Goal: Task Accomplishment & Management: Manage account settings

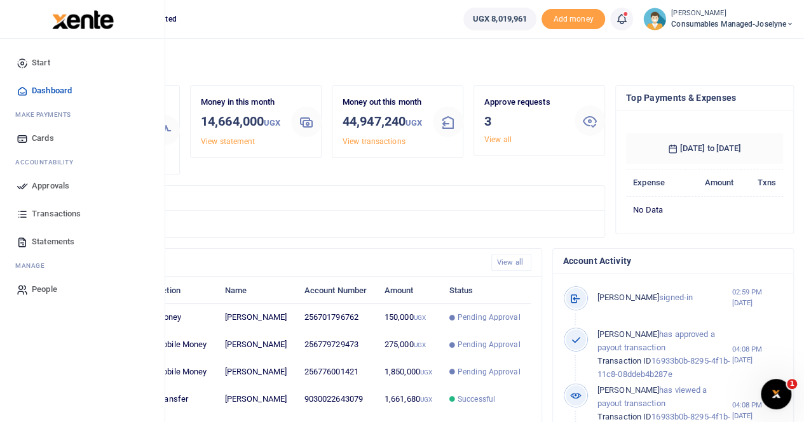
click at [35, 185] on span "Approvals" at bounding box center [50, 186] width 37 height 13
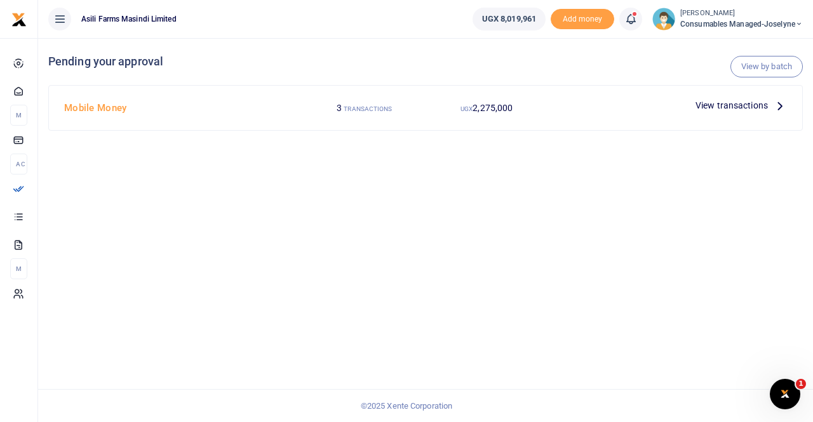
click at [725, 102] on span "View transactions" at bounding box center [732, 105] width 72 height 14
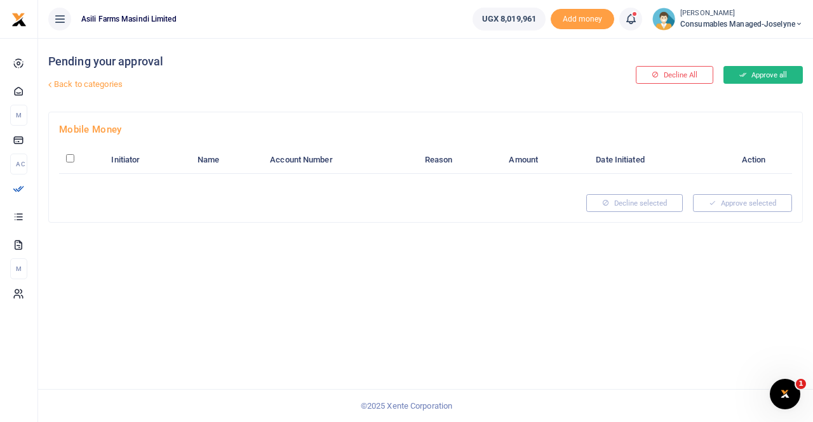
click at [771, 72] on button "Approve all" at bounding box center [763, 75] width 79 height 18
click at [760, 73] on button "Approve all" at bounding box center [763, 75] width 79 height 18
click at [724, 69] on button "Approve all" at bounding box center [763, 75] width 79 height 18
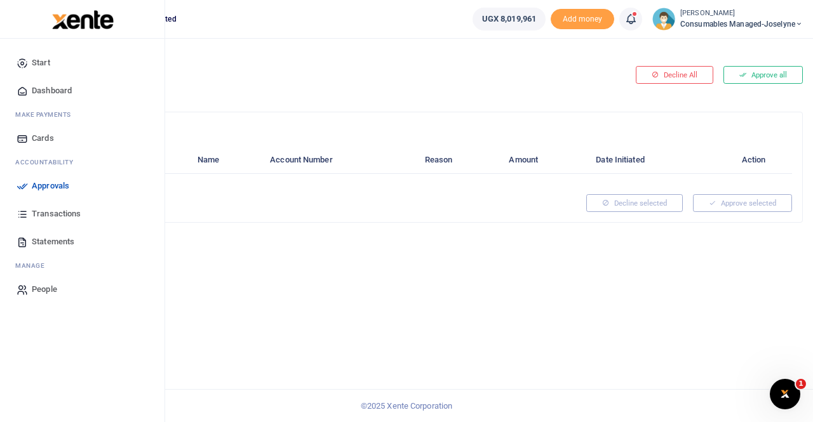
click at [61, 181] on span "Approvals" at bounding box center [50, 186] width 37 height 13
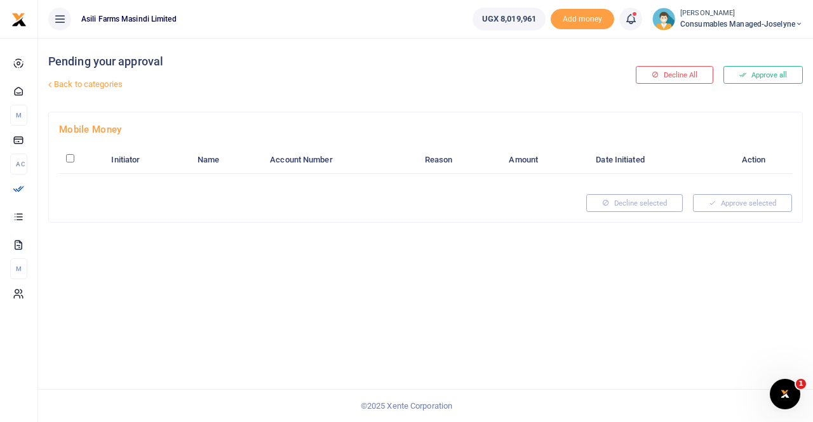
click at [706, 112] on div "Mobile Money Initiator Name Account Number Reason Amount Date Initiated Action …" at bounding box center [425, 167] width 753 height 110
click at [762, 74] on button "Approve all" at bounding box center [763, 75] width 79 height 18
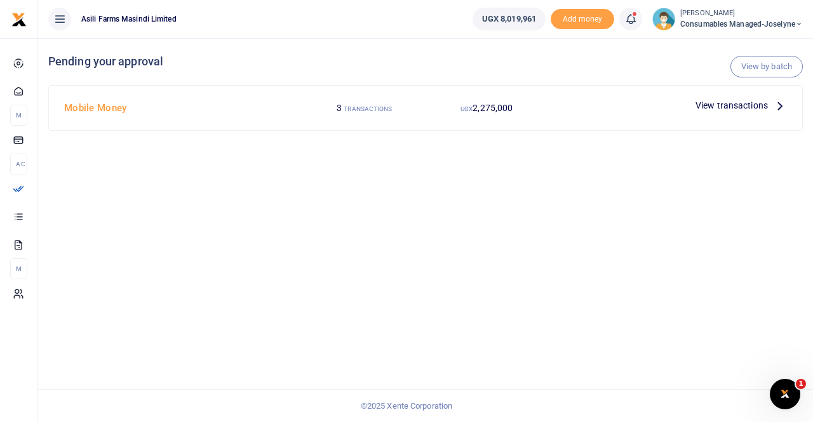
click at [746, 107] on span "View transactions" at bounding box center [732, 105] width 72 height 14
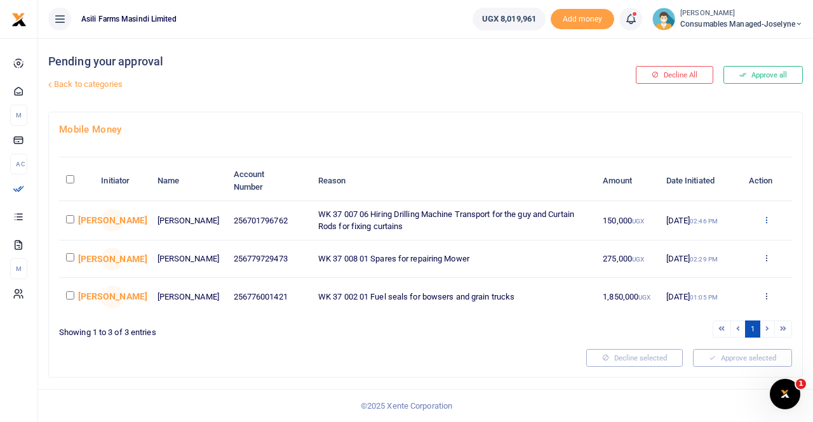
click at [766, 220] on icon at bounding box center [766, 219] width 8 height 9
click at [699, 294] on link "Details" at bounding box center [720, 297] width 100 height 18
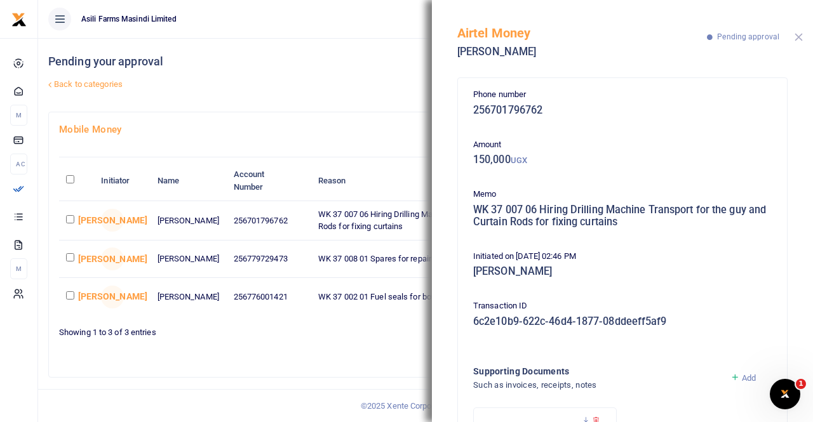
click at [795, 37] on button "Close" at bounding box center [799, 37] width 8 height 8
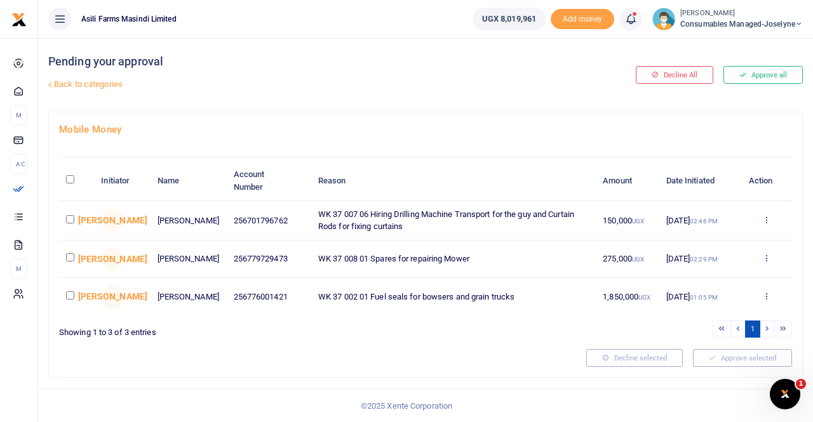
click at [766, 259] on icon at bounding box center [766, 257] width 8 height 9
click at [706, 334] on link "Details" at bounding box center [720, 337] width 100 height 18
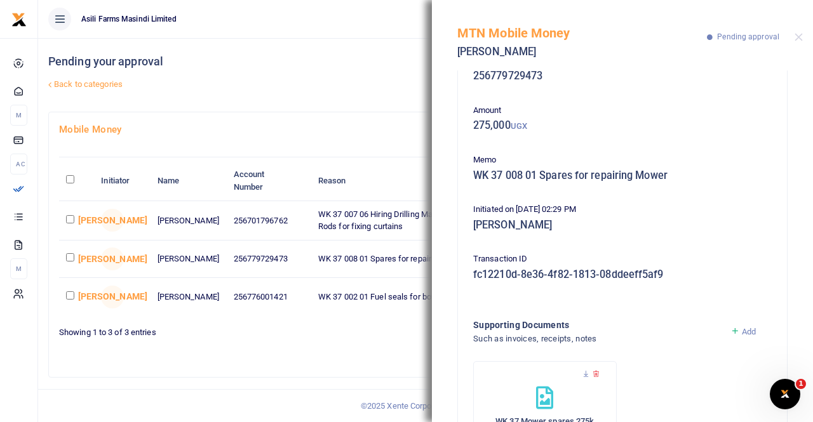
scroll to position [64, 0]
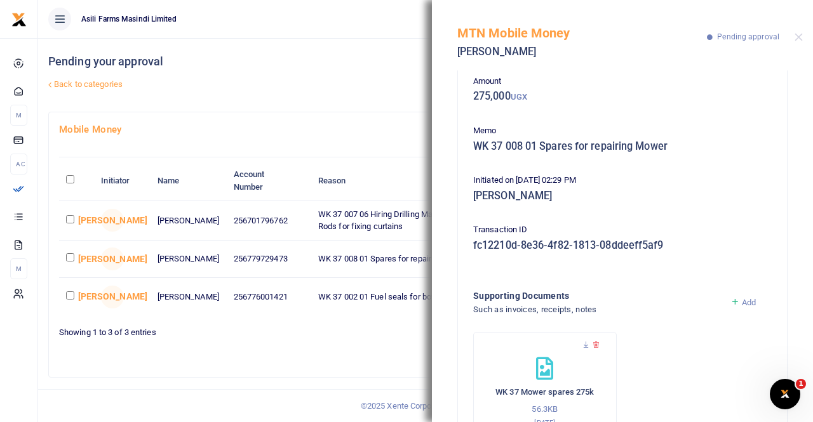
click at [803, 35] on div "MTN Mobile Money Richard Asiimwe Pending approval" at bounding box center [622, 35] width 381 height 71
click at [798, 34] on button "Close" at bounding box center [799, 37] width 8 height 8
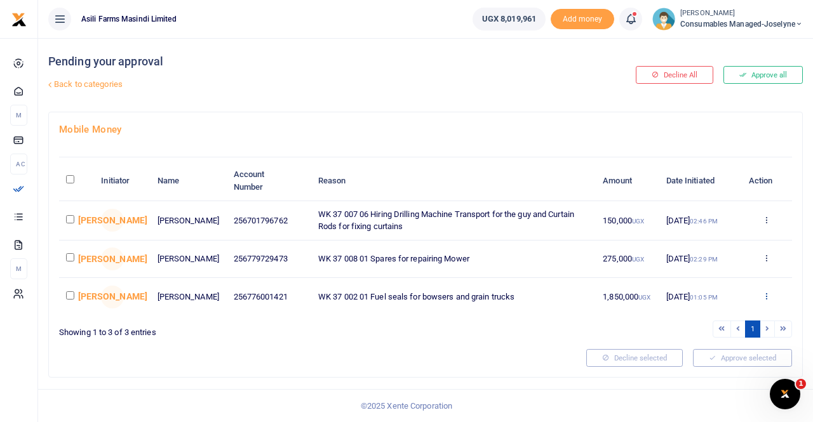
click at [766, 297] on icon at bounding box center [766, 296] width 8 height 9
click at [699, 375] on link "Details" at bounding box center [720, 376] width 100 height 18
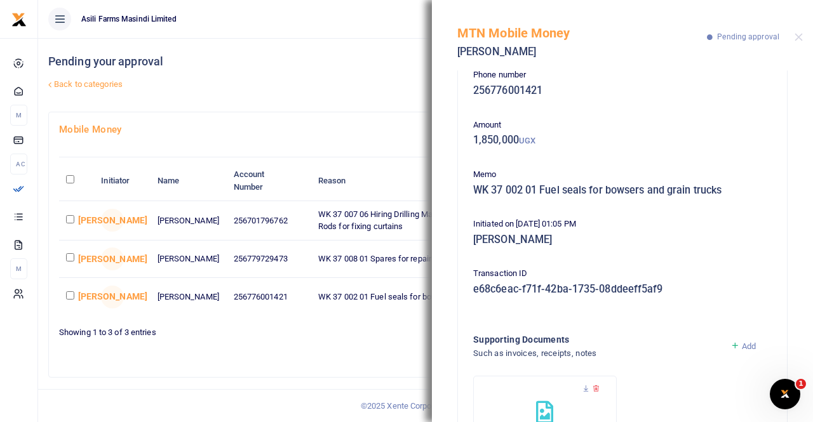
scroll to position [0, 0]
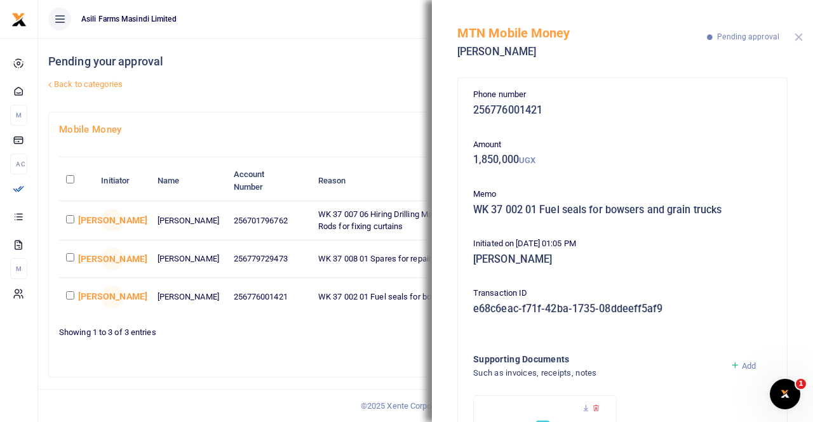
click at [801, 39] on button "Close" at bounding box center [799, 37] width 8 height 8
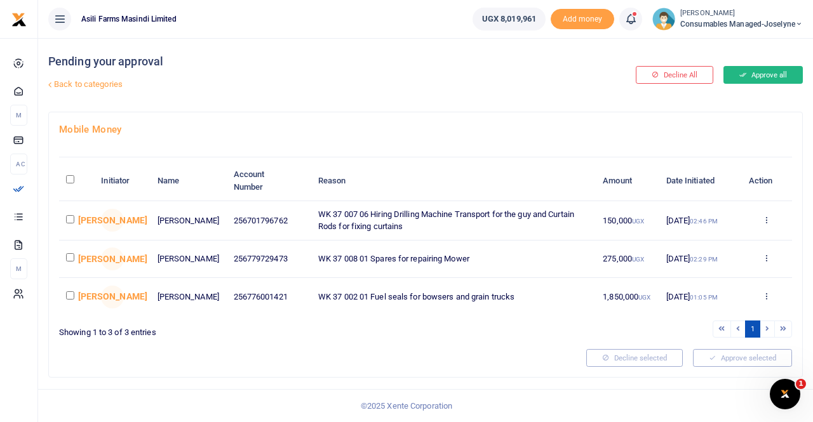
click at [745, 69] on button "Approve all" at bounding box center [763, 75] width 79 height 18
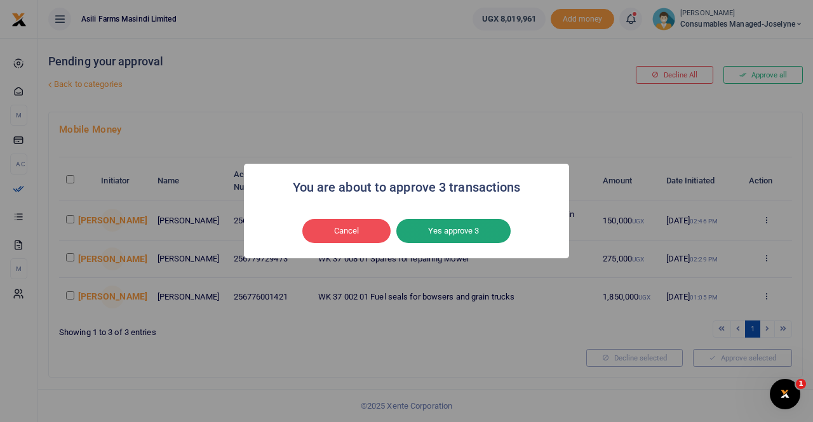
click at [475, 230] on button "Yes approve 3" at bounding box center [453, 231] width 114 height 24
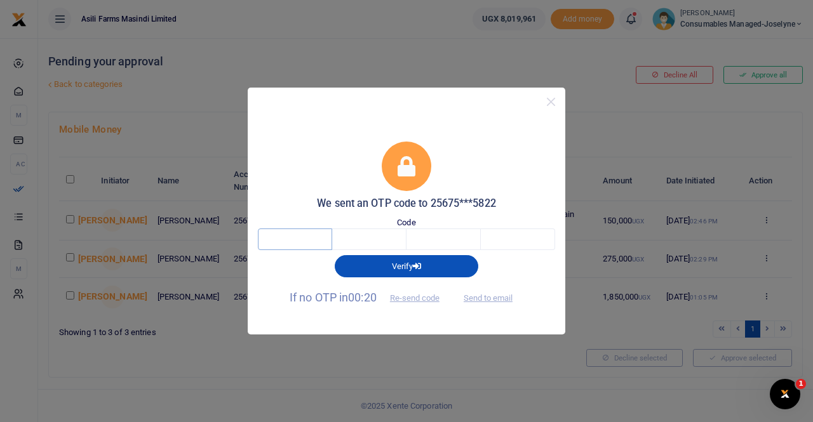
click at [312, 246] on input "text" at bounding box center [295, 240] width 74 height 22
type input "3"
type input "7"
type input "8"
type input "4"
